Goal: Task Accomplishment & Management: Complete application form

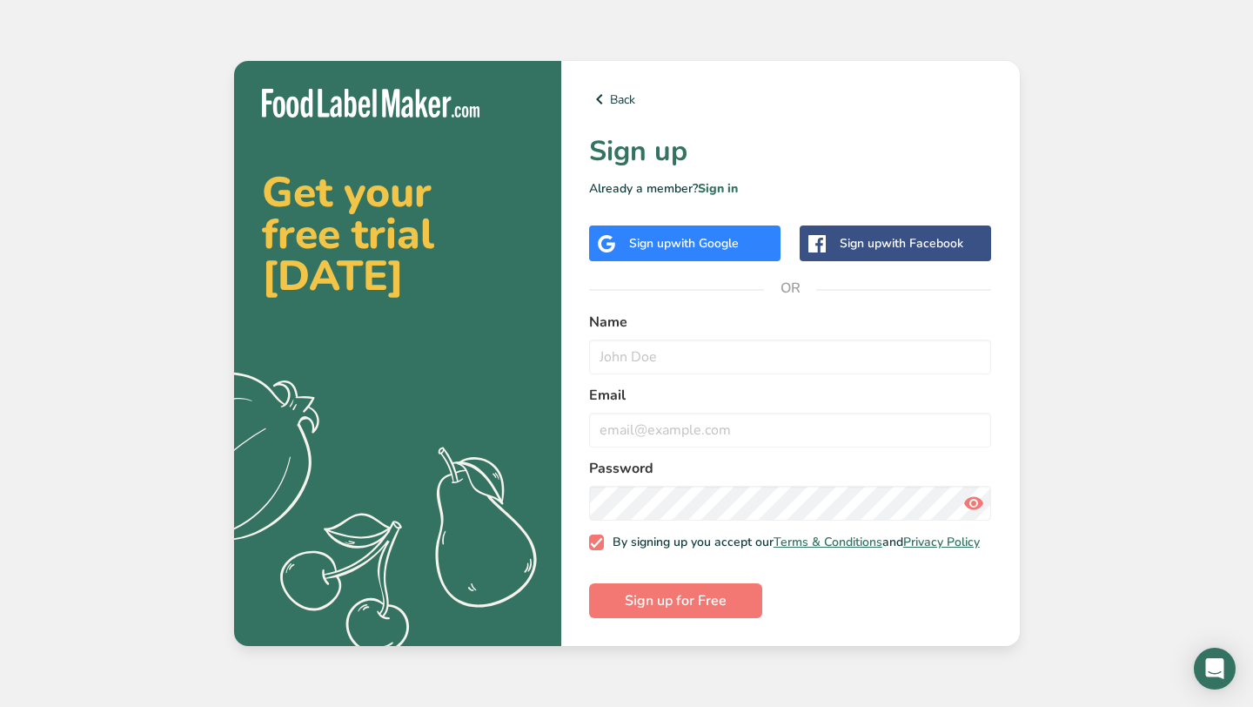
click at [642, 234] on div "Sign up with Google" at bounding box center [684, 243] width 110 height 18
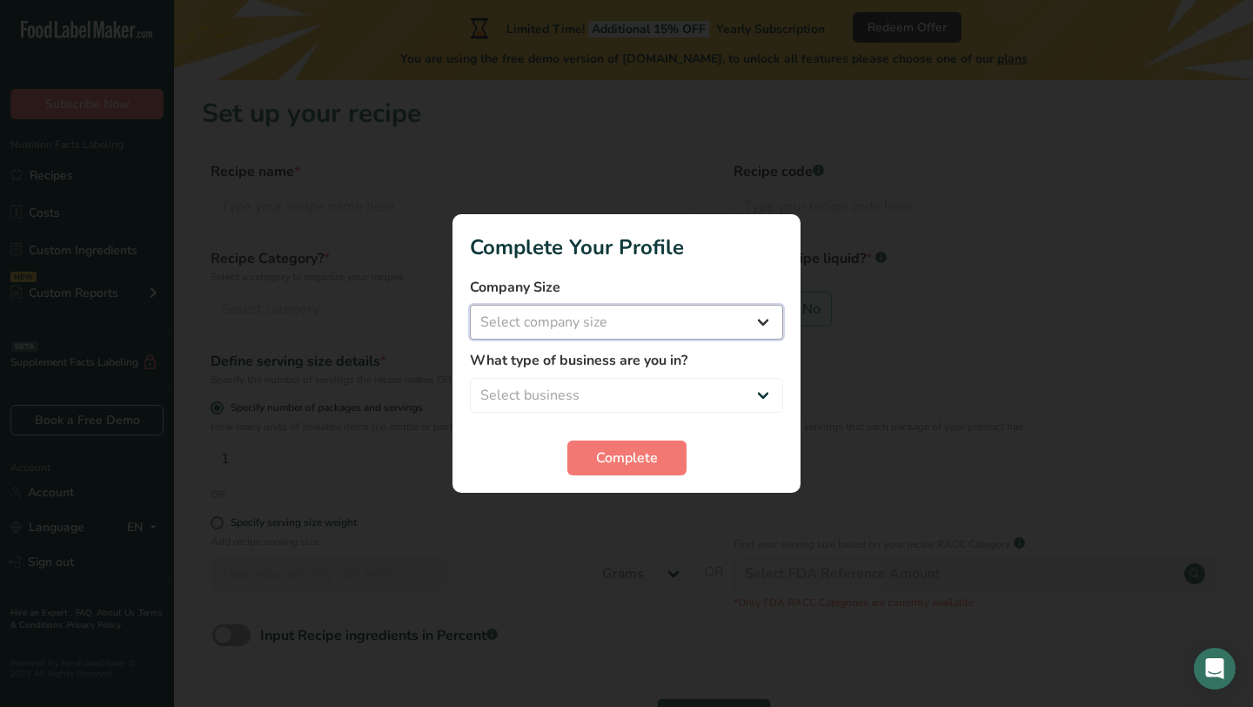
click at [654, 322] on select "Select company size Fewer than 10 Employees 10 to 50 Employees 51 to 500 Employ…" at bounding box center [626, 322] width 313 height 35
select select "1"
click at [470, 305] on select "Select company size Fewer than 10 Employees 10 to 50 Employees 51 to 500 Employ…" at bounding box center [626, 322] width 313 height 35
click at [603, 395] on select "Select business Packaged Food Manufacturer Restaurant & Cafe Bakery Meal Plans …" at bounding box center [626, 395] width 313 height 35
select select "5"
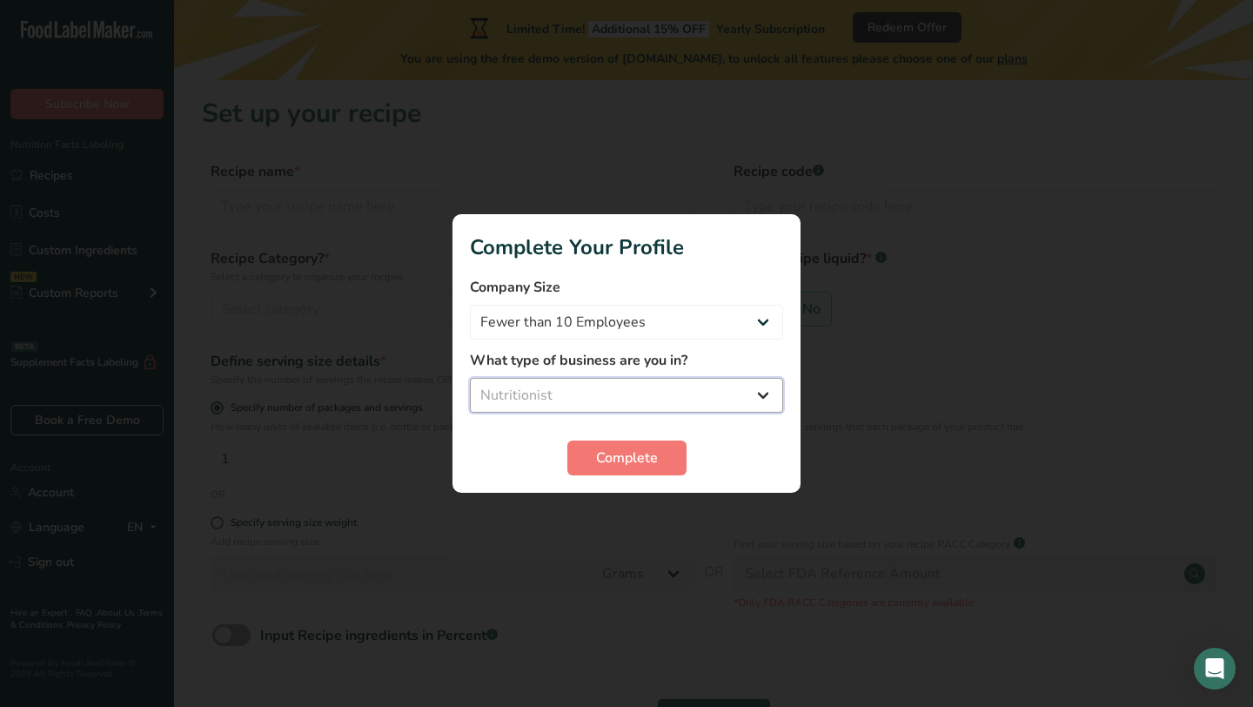
click at [470, 378] on select "Select business Packaged Food Manufacturer Restaurant & Cafe Bakery Meal Plans …" at bounding box center [626, 395] width 313 height 35
click at [597, 464] on span "Complete" at bounding box center [627, 457] width 62 height 21
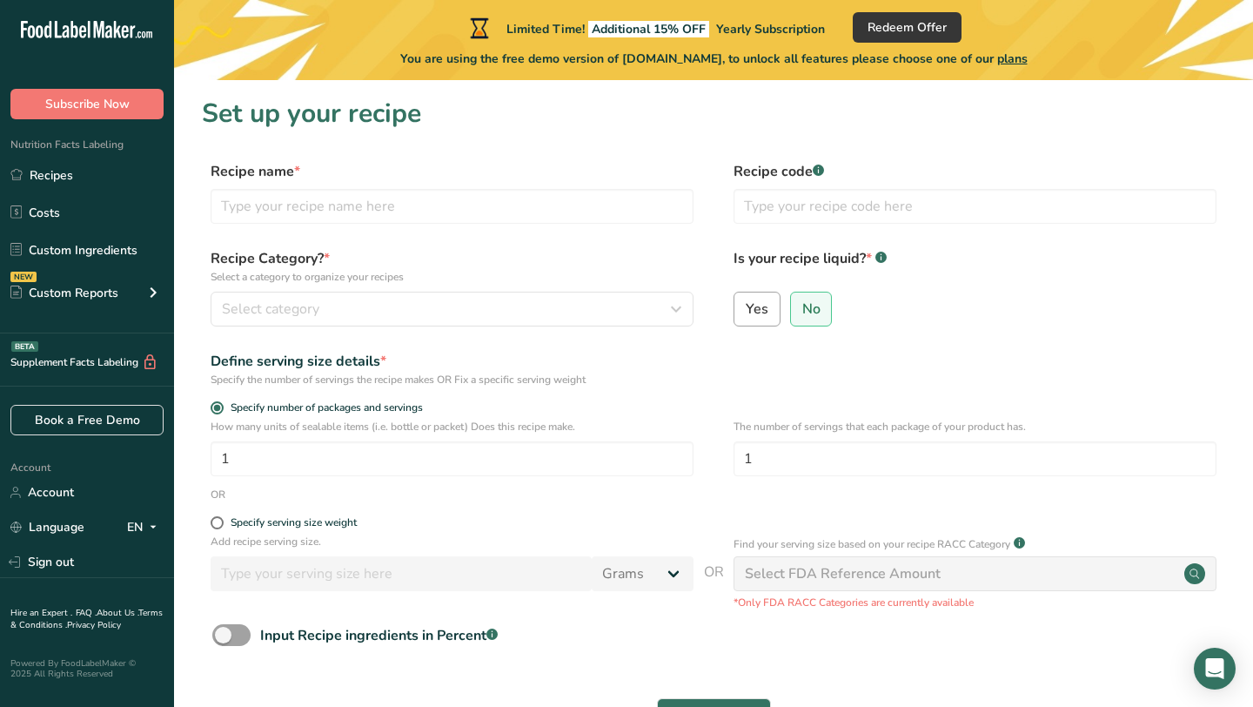
click at [753, 295] on label "Yes" at bounding box center [757, 309] width 47 height 35
click at [746, 303] on input "Yes" at bounding box center [739, 308] width 11 height 11
radio input "true"
radio input "false"
select select "22"
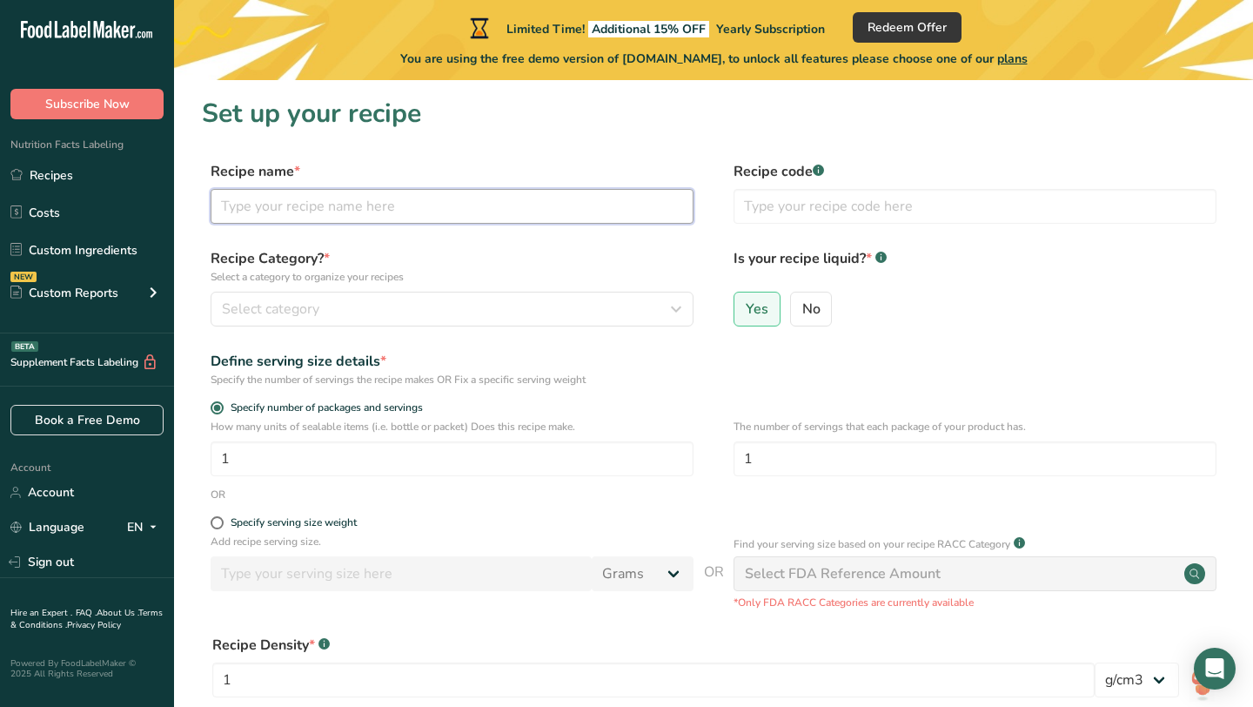
click at [524, 211] on input "text" at bounding box center [452, 206] width 483 height 35
type input "6-7 Sigma Syrup"
click at [793, 193] on input "text" at bounding box center [975, 206] width 483 height 35
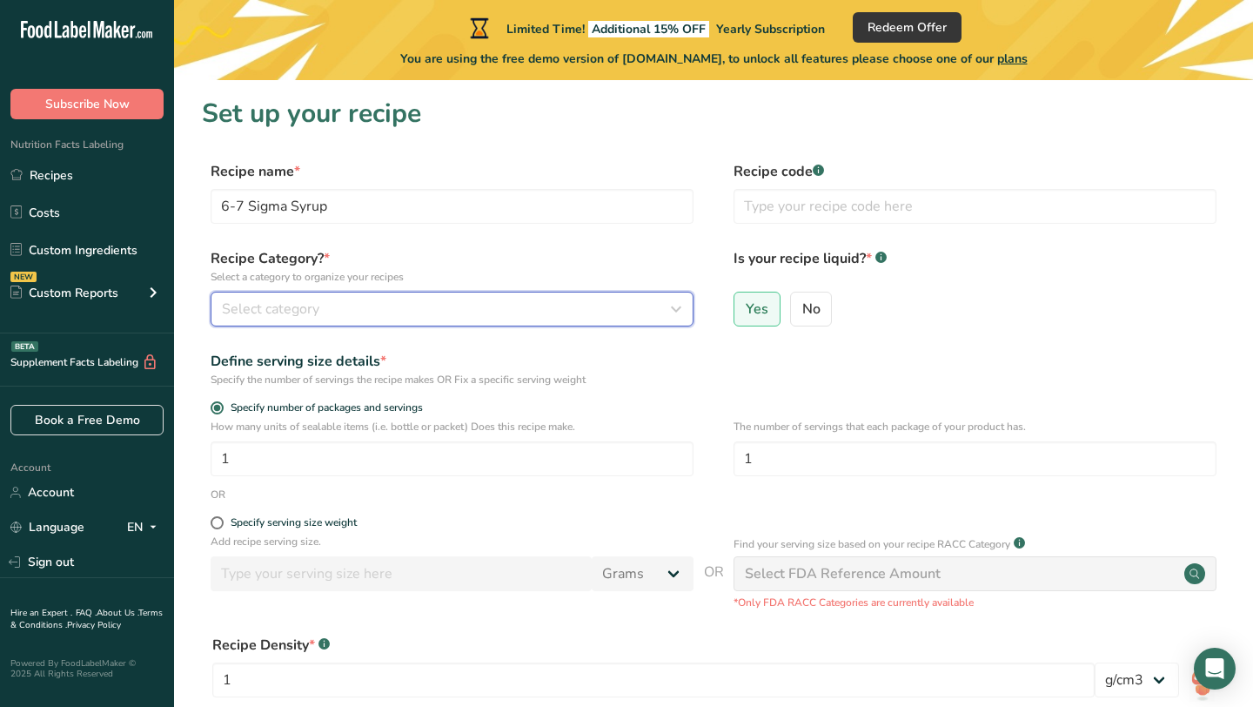
click at [436, 308] on div "Select category" at bounding box center [447, 308] width 450 height 21
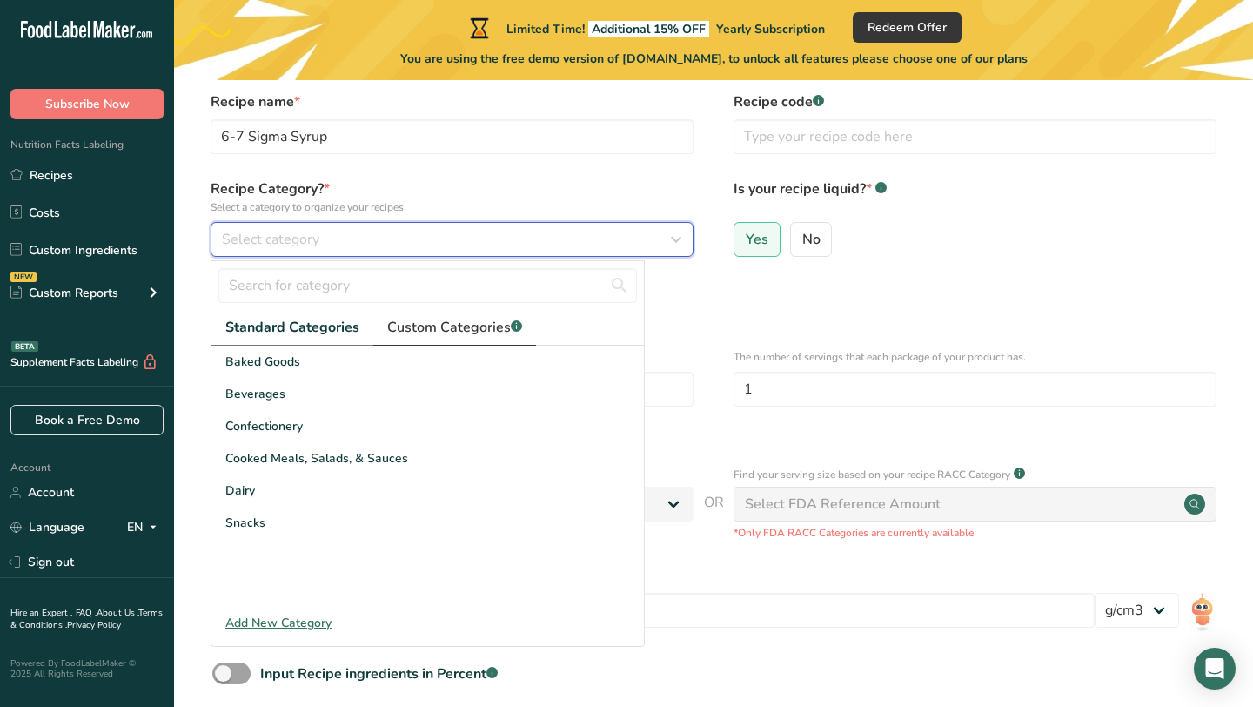
scroll to position [75, 0]
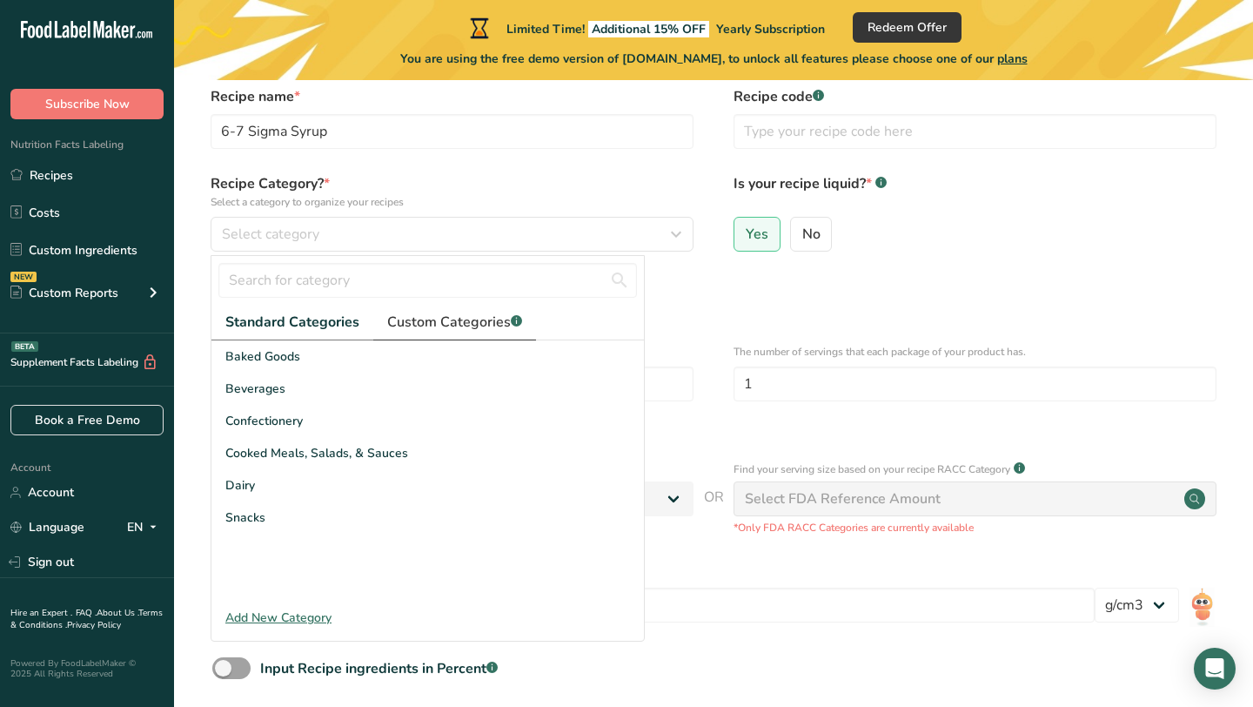
click at [462, 323] on span "Custom Categories .a-a{fill:#347362;}.b-a{fill:#fff;}" at bounding box center [454, 322] width 135 height 21
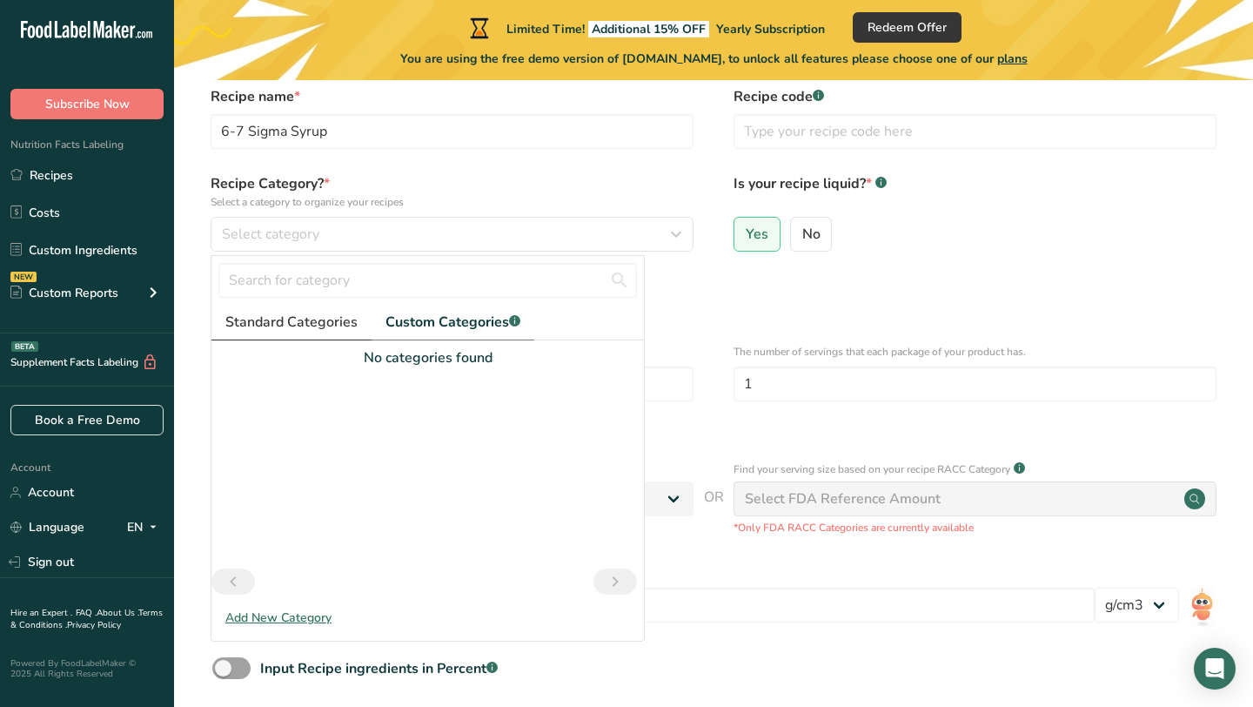
click at [294, 318] on span "Standard Categories" at bounding box center [291, 322] width 132 height 21
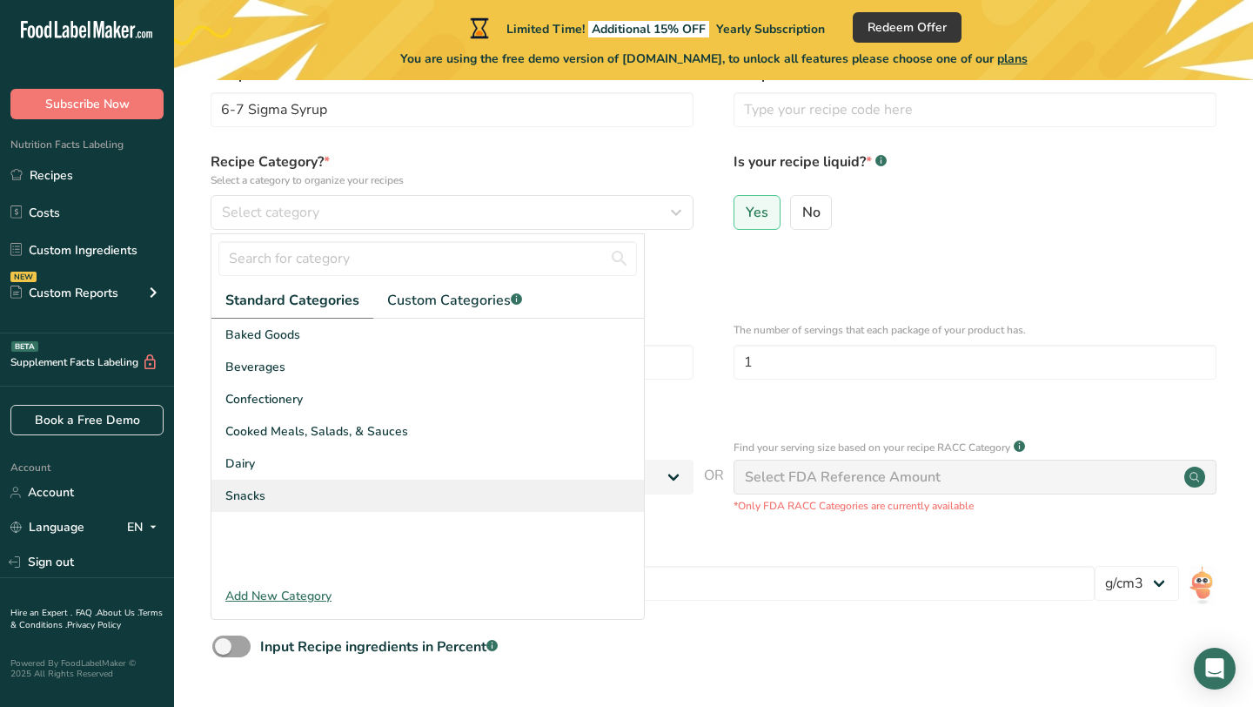
scroll to position [88, 0]
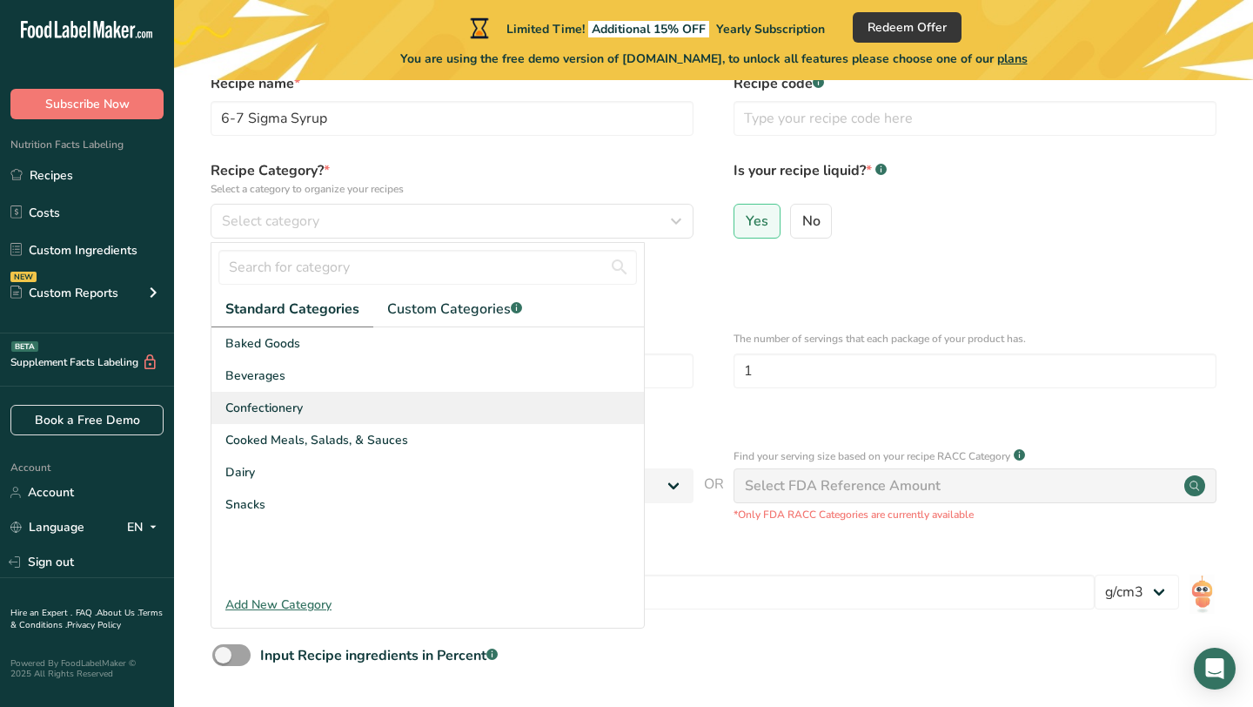
click at [284, 412] on span "Confectionery" at bounding box center [263, 408] width 77 height 18
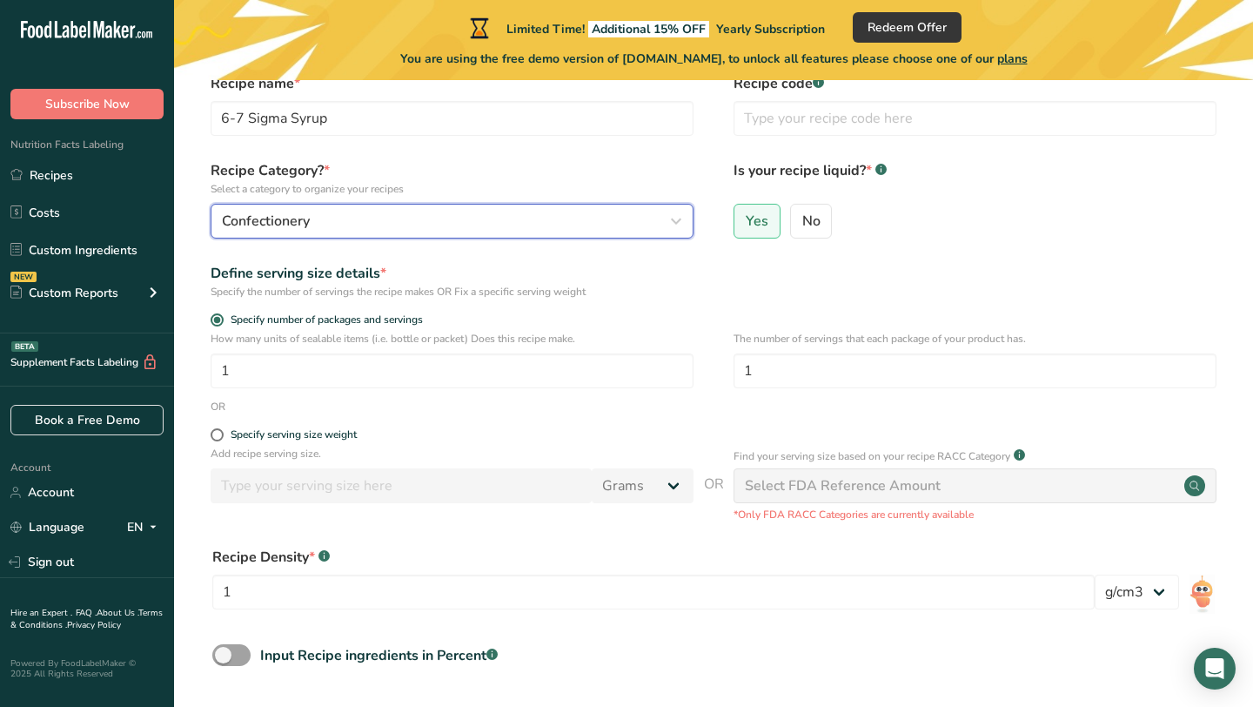
click at [301, 229] on span "Confectionery" at bounding box center [266, 221] width 88 height 21
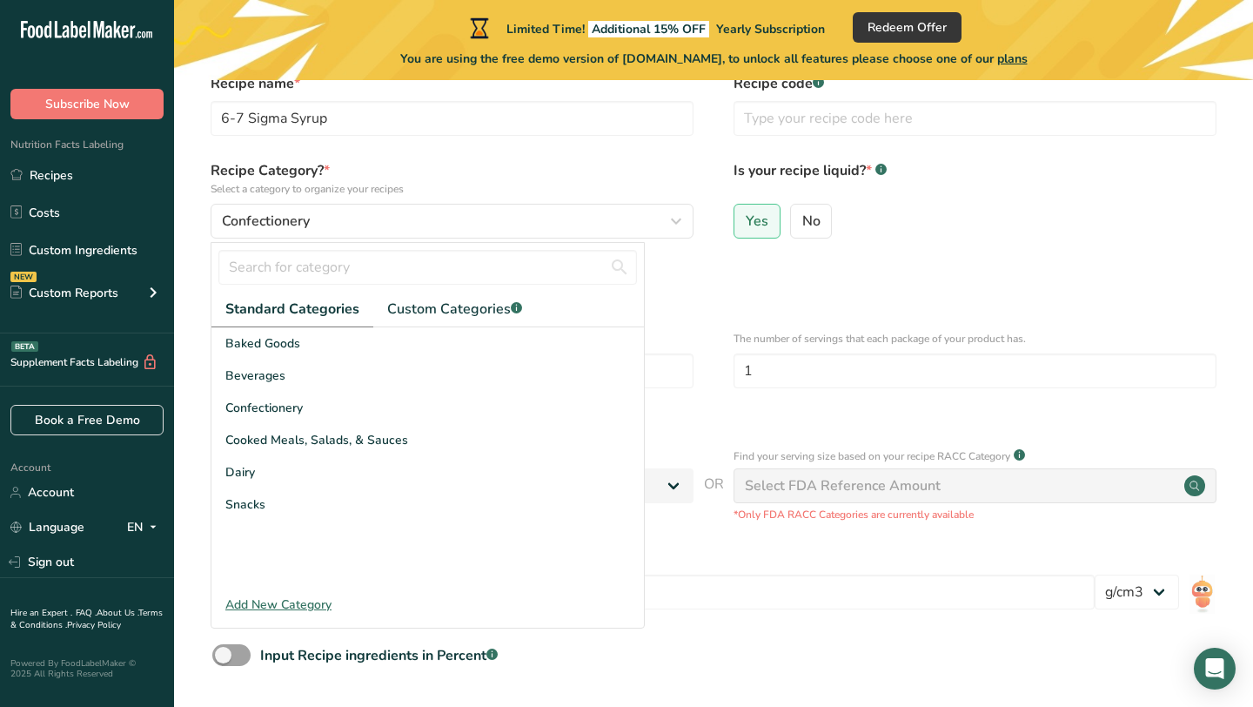
click at [281, 607] on div "Add New Category" at bounding box center [427, 604] width 432 height 18
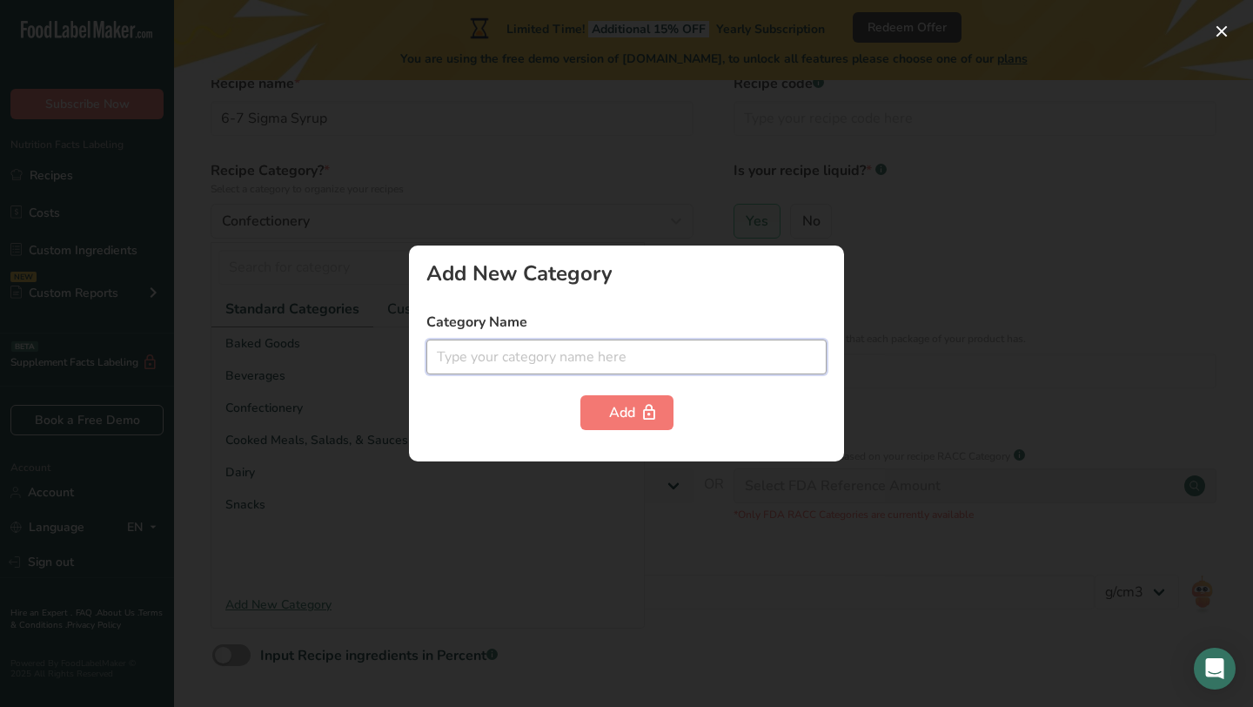
click at [551, 356] on input "text" at bounding box center [626, 356] width 400 height 35
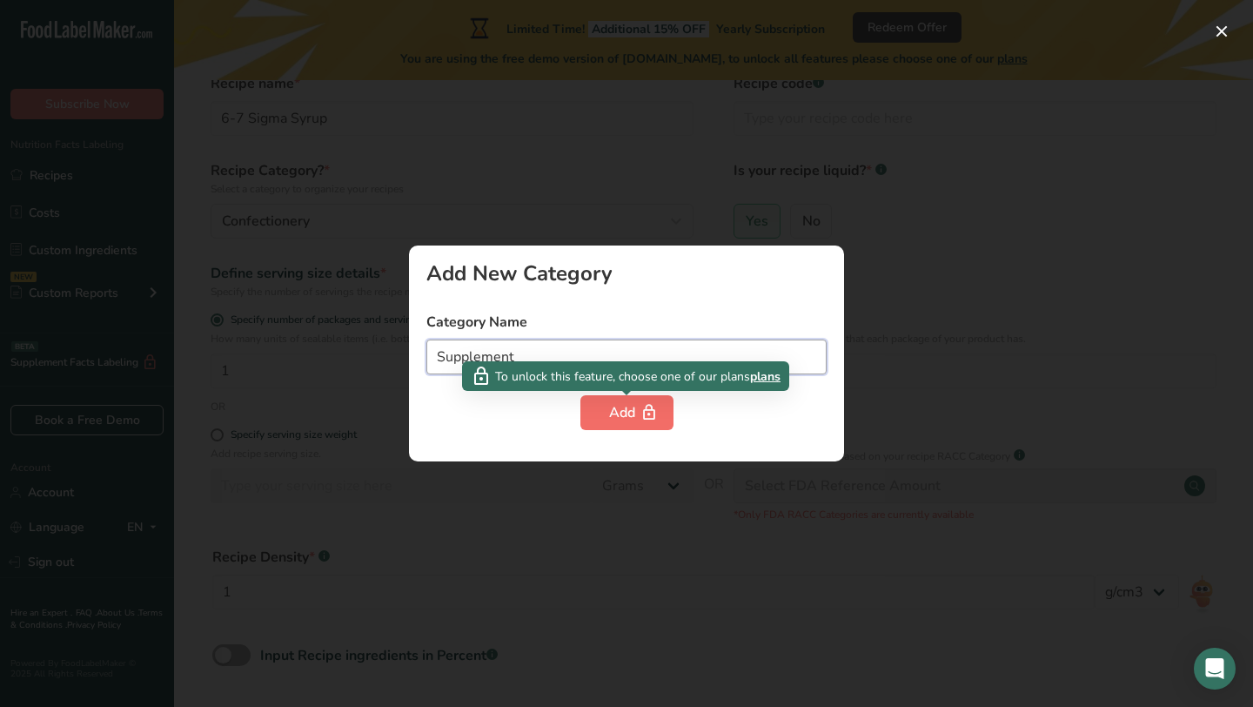
type input "Supplement"
click at [631, 417] on div "Add" at bounding box center [627, 412] width 36 height 21
click at [646, 412] on icon "button" at bounding box center [648, 412] width 17 height 27
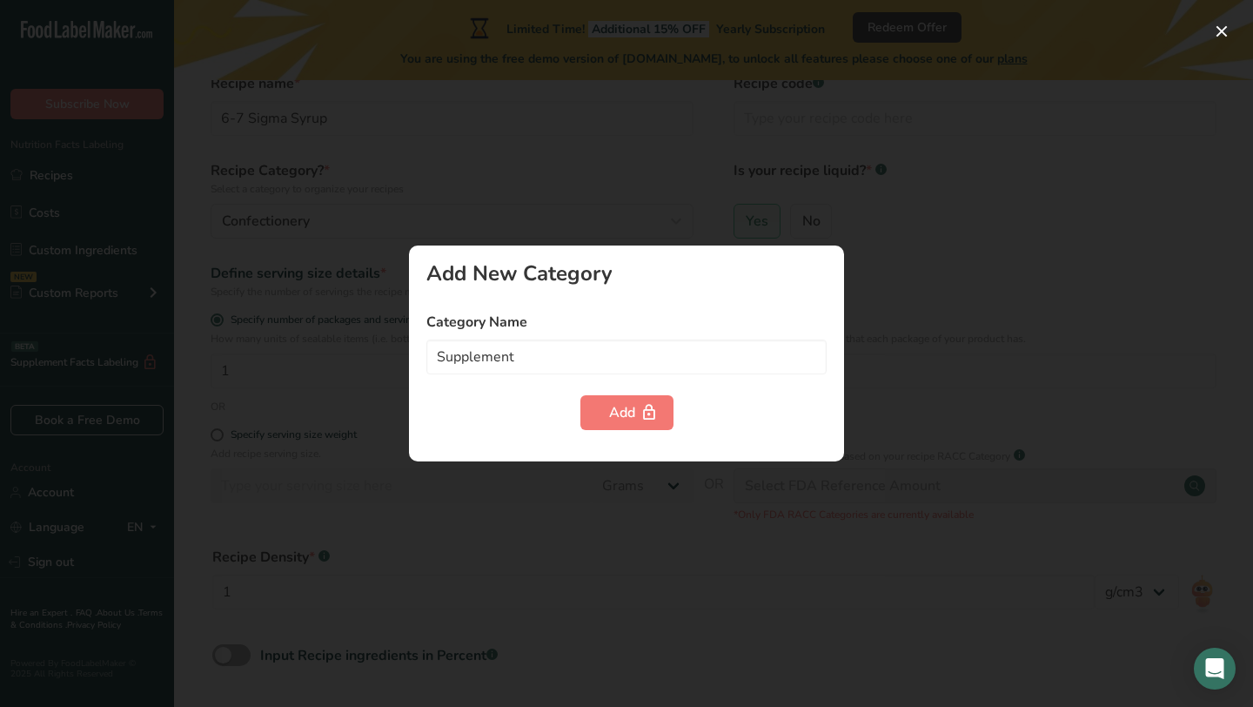
click at [439, 298] on div "Add New Category Category Name Supplement Add" at bounding box center [626, 353] width 435 height 216
click at [1222, 27] on button "button" at bounding box center [1222, 31] width 28 height 28
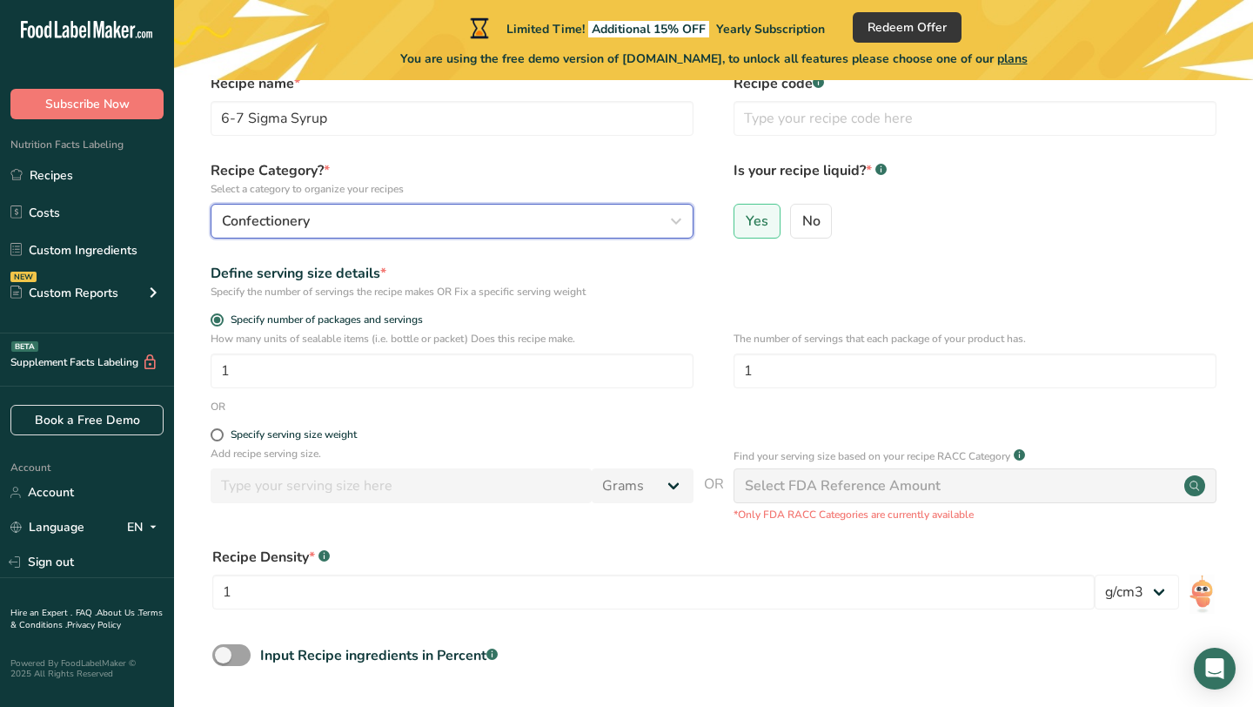
click at [351, 224] on div "Confectionery" at bounding box center [447, 221] width 450 height 21
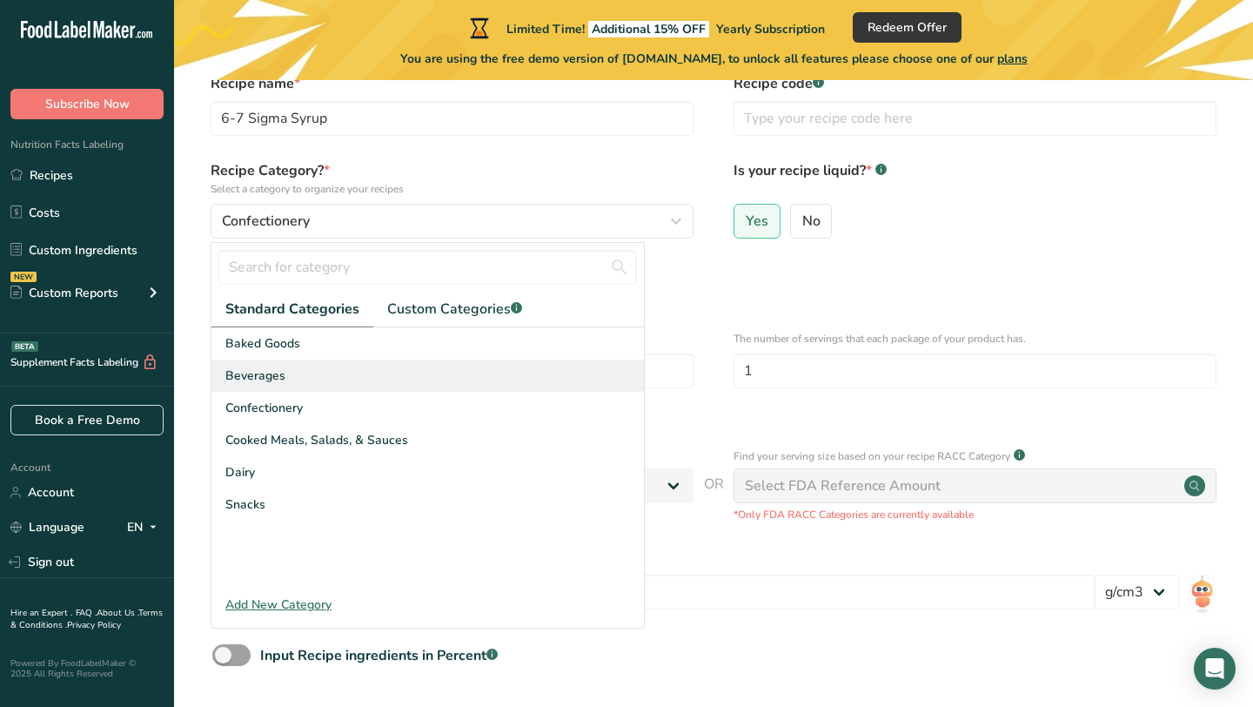
click at [325, 375] on div "Beverages" at bounding box center [427, 375] width 432 height 32
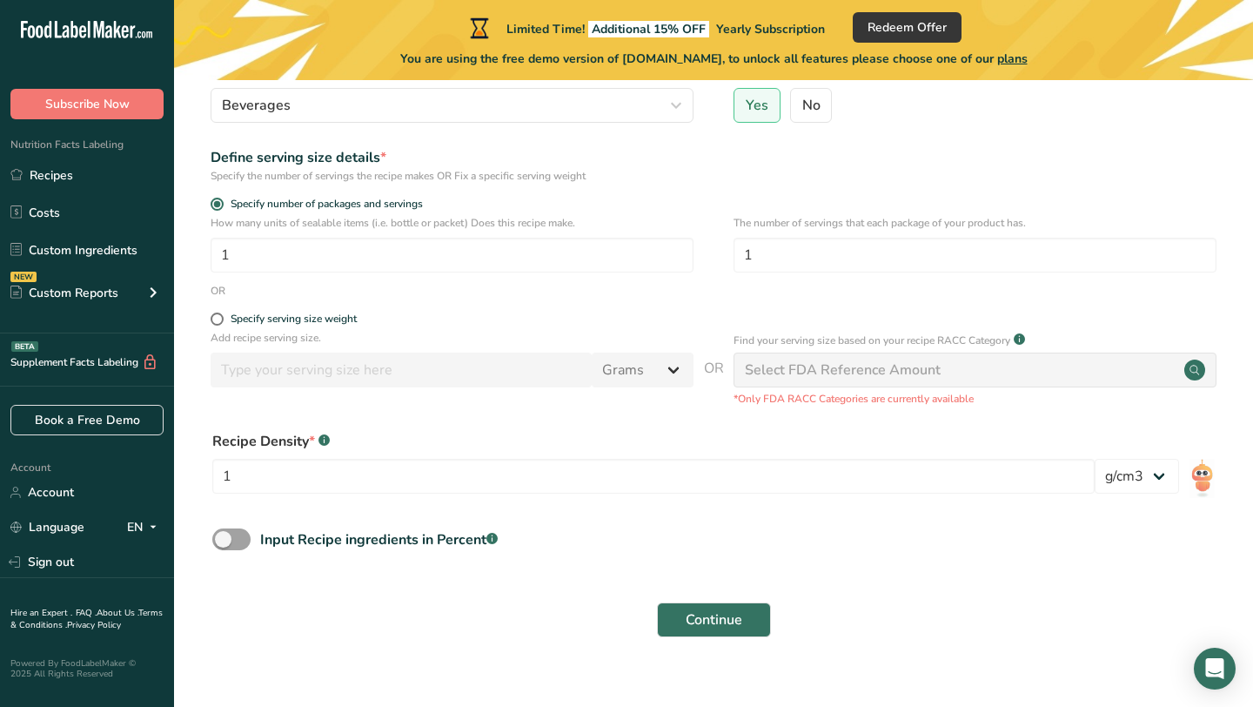
scroll to position [204, 0]
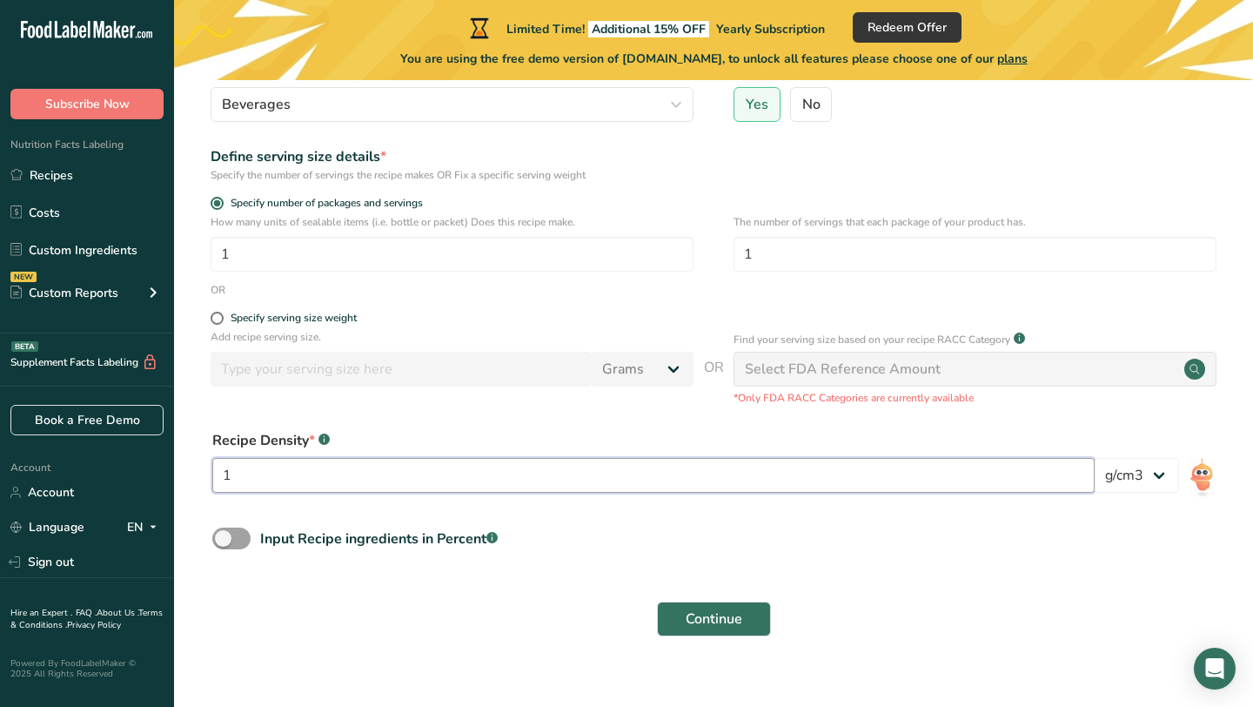
click at [746, 466] on input "1" at bounding box center [653, 475] width 882 height 35
click at [1118, 484] on select "lb/ft3 g/cm3" at bounding box center [1137, 475] width 84 height 35
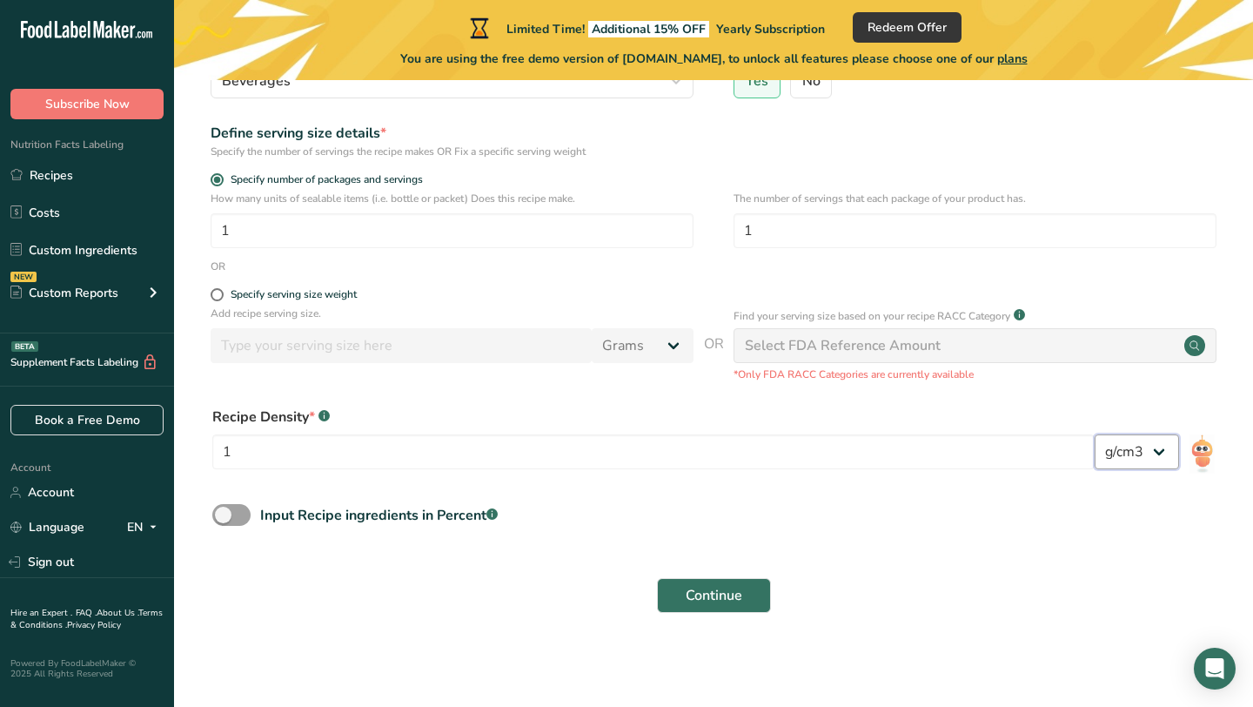
scroll to position [181, 0]
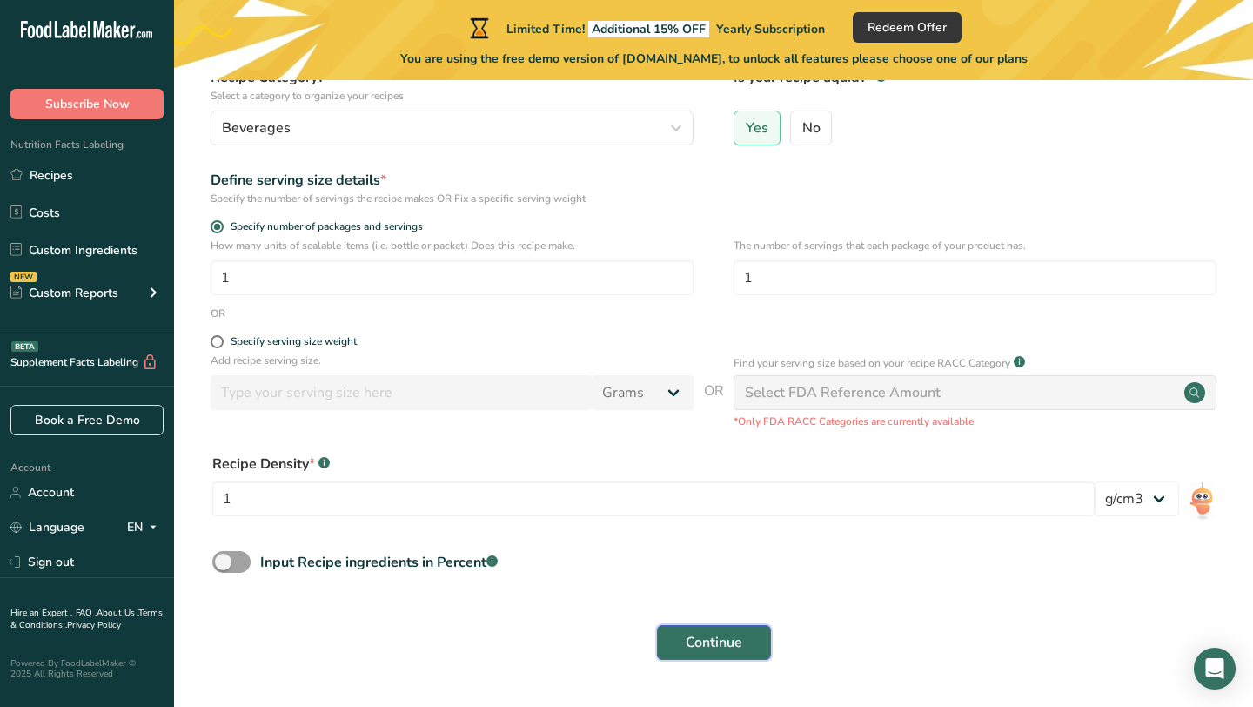
click at [720, 649] on span "Continue" at bounding box center [714, 642] width 57 height 21
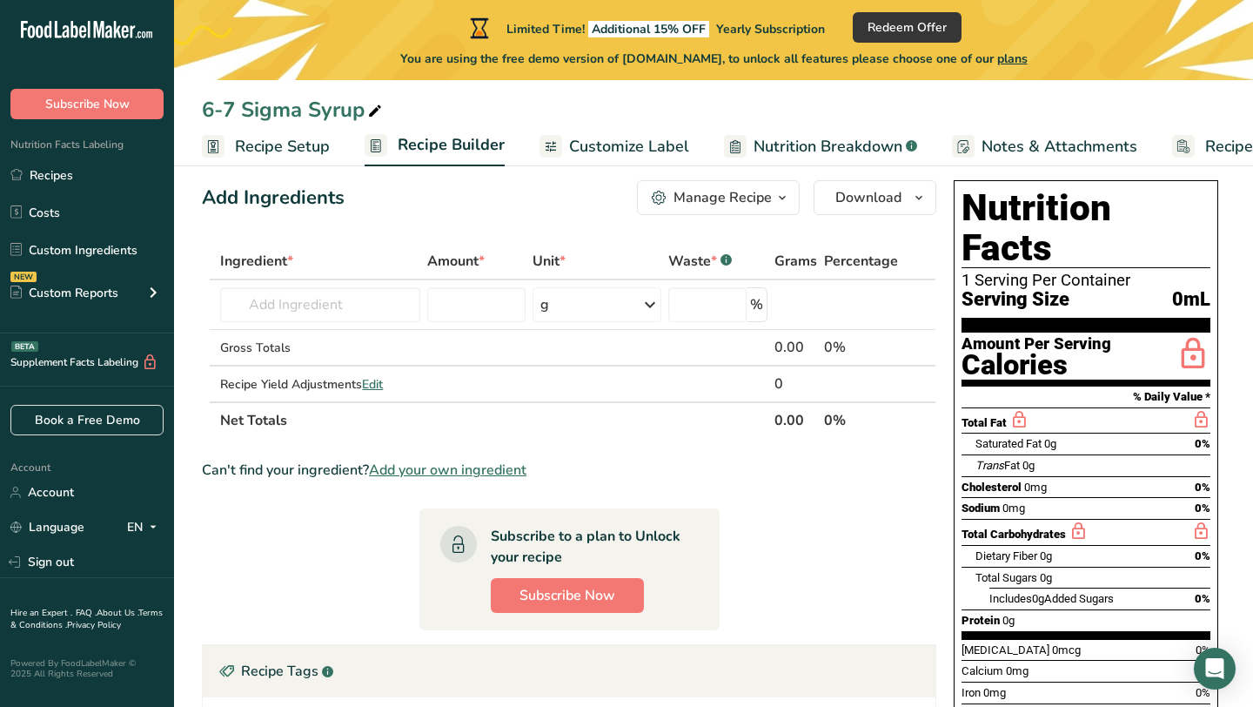
scroll to position [27, 0]
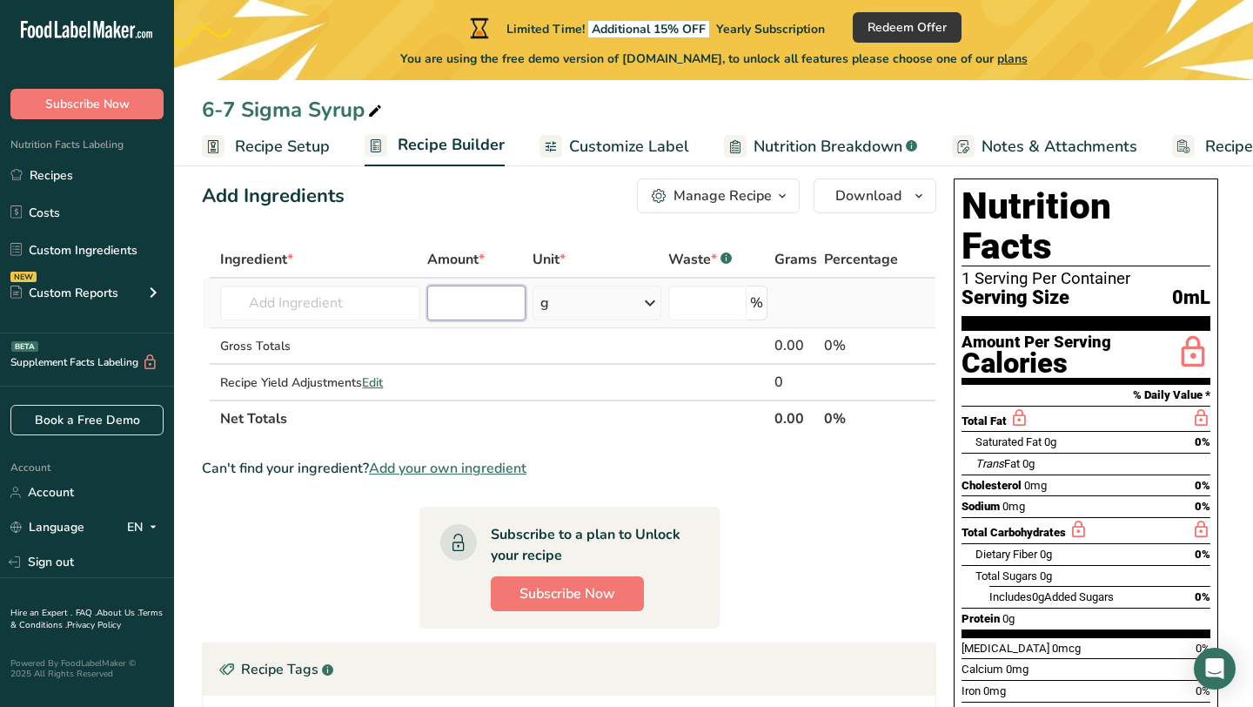
click at [486, 306] on input "number" at bounding box center [476, 302] width 98 height 35
type input "2"
click at [634, 298] on div "g" at bounding box center [597, 302] width 129 height 35
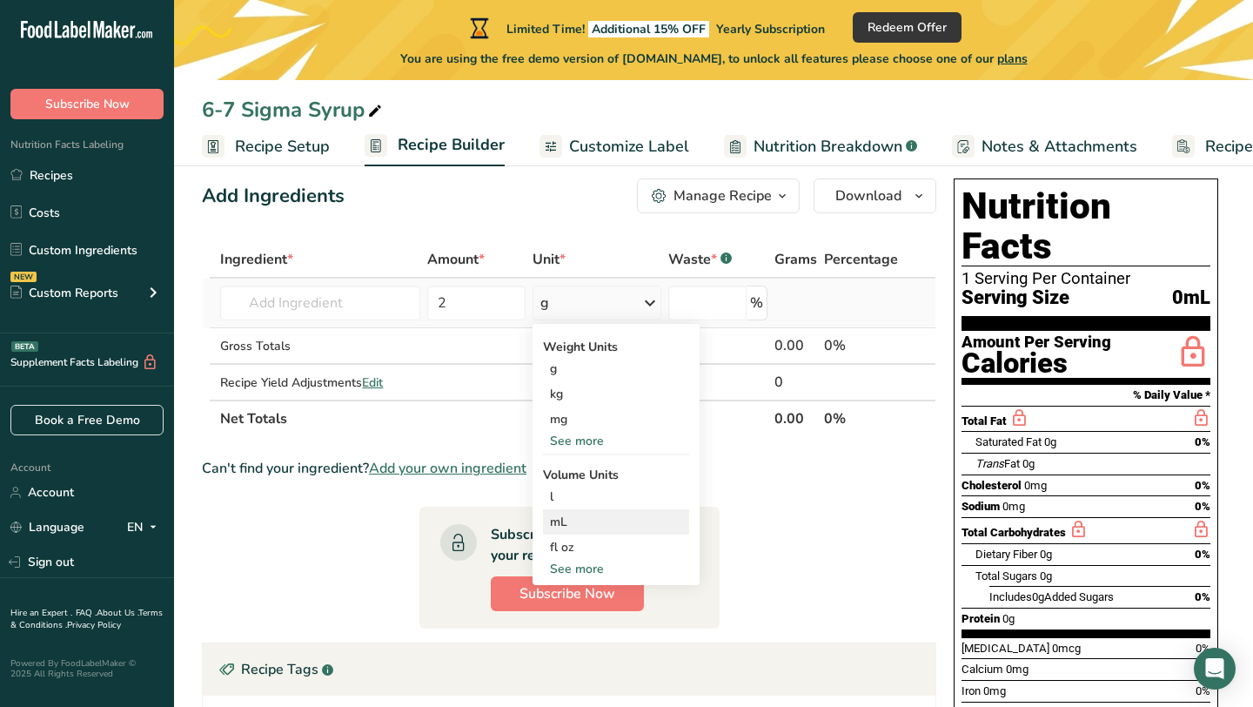
click at [580, 520] on div "mL" at bounding box center [616, 522] width 132 height 18
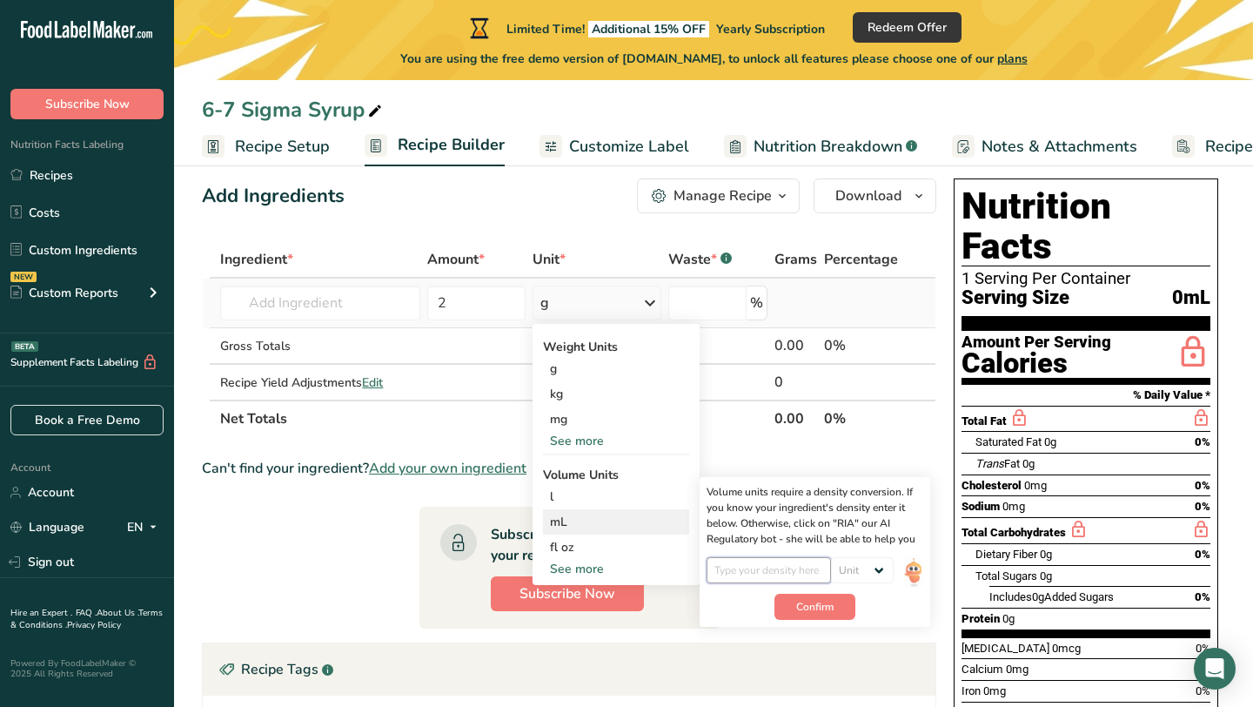
click at [800, 570] on input "number" at bounding box center [769, 570] width 124 height 26
type input "3"
click at [823, 605] on span "Confirm" at bounding box center [814, 607] width 37 height 16
click at [855, 558] on select "Unit lb/ft3 g/cm3" at bounding box center [853, 570] width 63 height 26
select select "23"
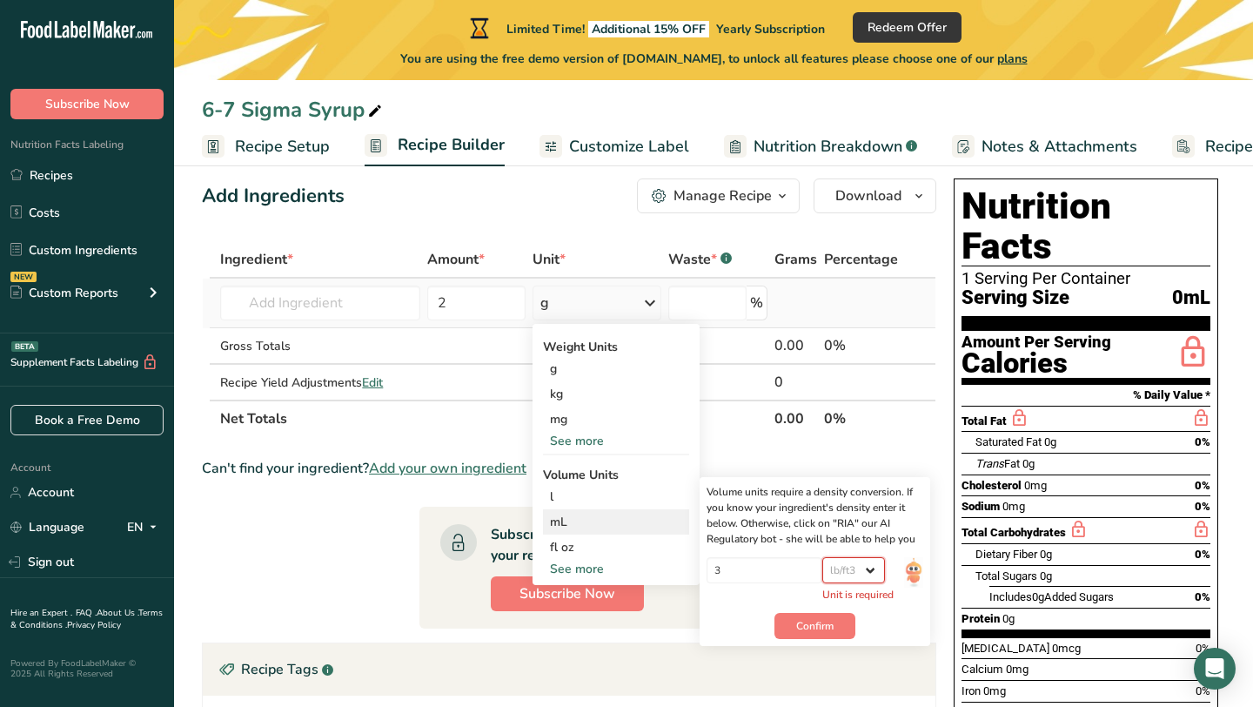
click at [829, 557] on select "Unit lb/ft3 g/cm3" at bounding box center [853, 570] width 63 height 26
click at [835, 602] on button "Confirm" at bounding box center [814, 606] width 81 height 26
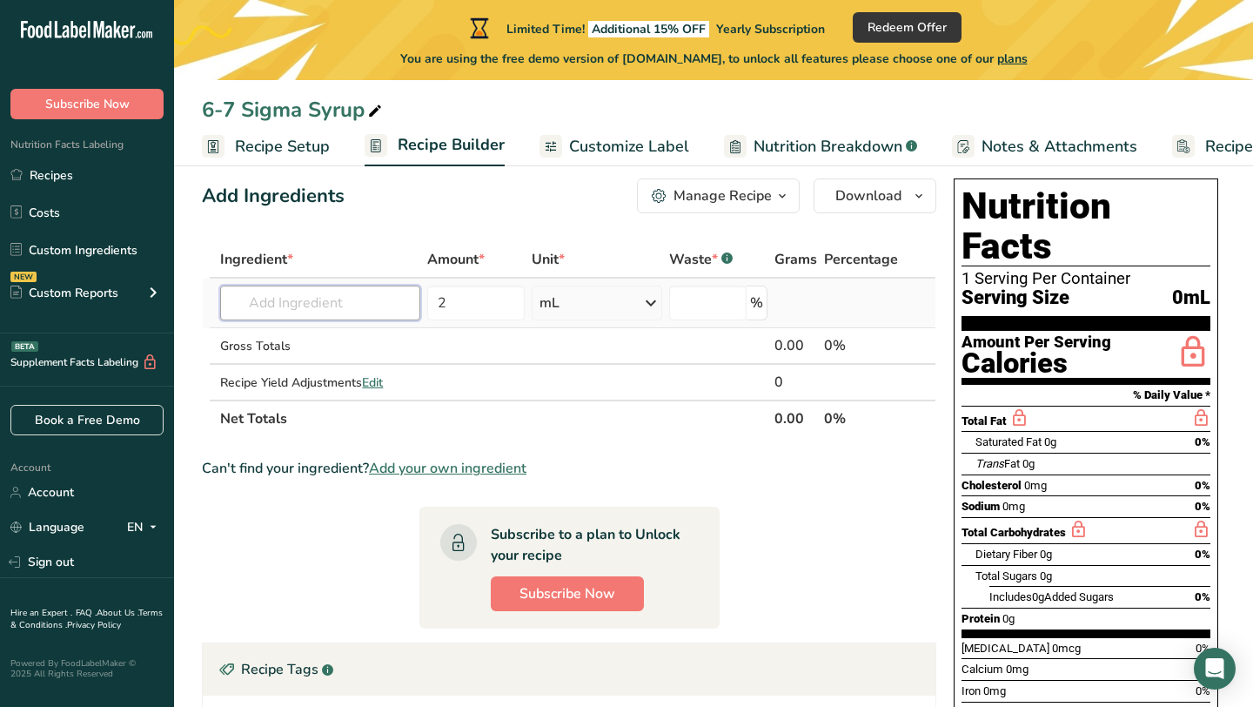
click at [289, 297] on input "text" at bounding box center [319, 302] width 199 height 35
type input "Sigma"
click at [487, 416] on th "Net Totals" at bounding box center [494, 417] width 554 height 37
click at [341, 303] on input "text" at bounding box center [319, 302] width 199 height 35
type input "d"
